Goal: Transaction & Acquisition: Purchase product/service

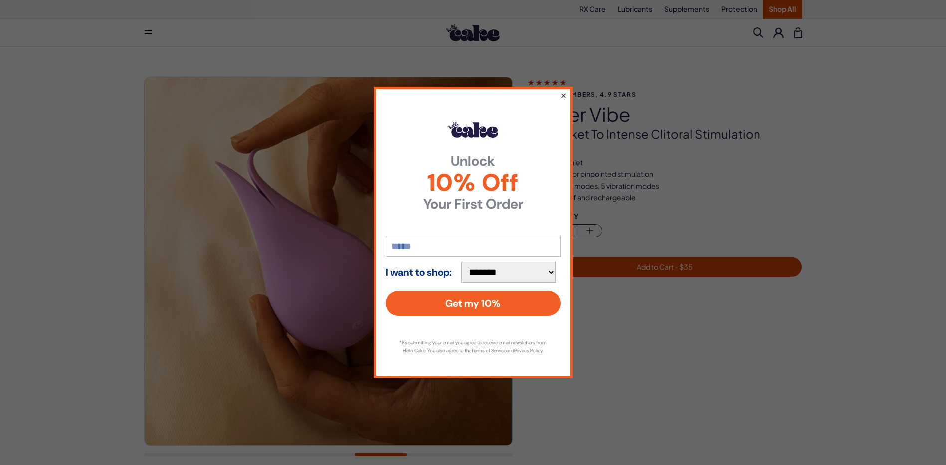
click at [564, 90] on button "×" at bounding box center [563, 95] width 6 height 12
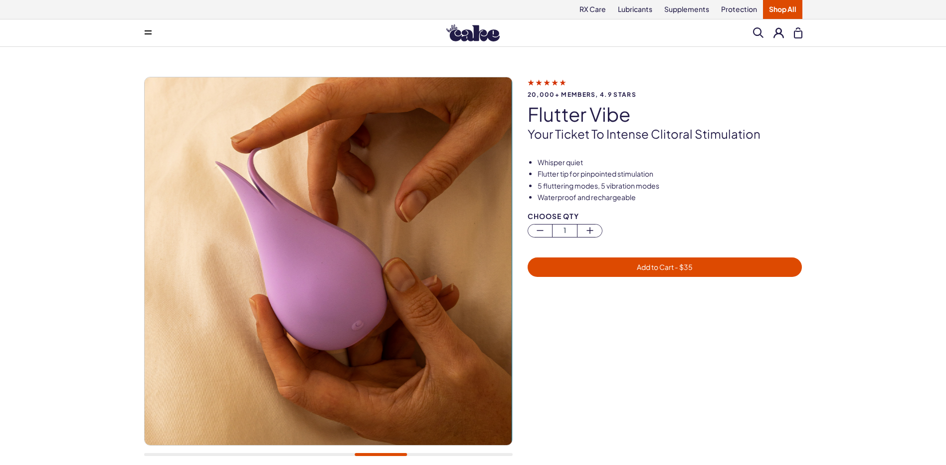
click at [377, 291] on img at bounding box center [329, 261] width 368 height 368
click at [368, 293] on img at bounding box center [329, 261] width 368 height 368
click at [304, 213] on img at bounding box center [329, 261] width 368 height 368
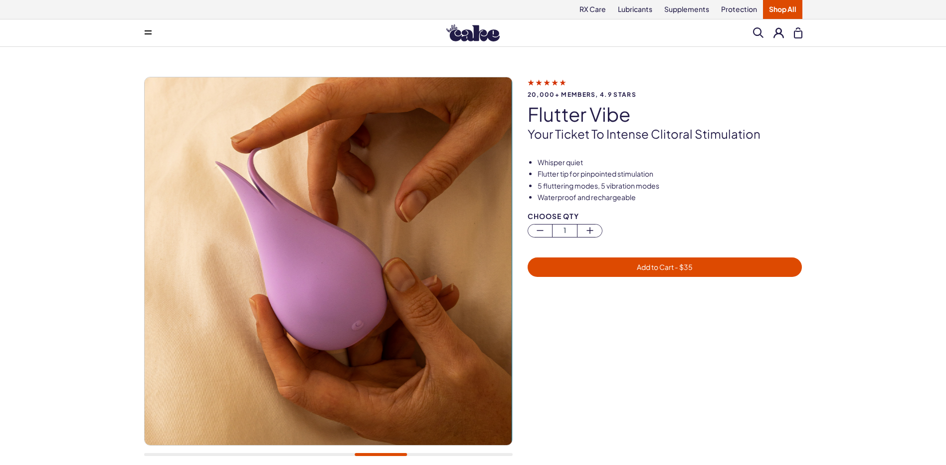
click at [304, 213] on img at bounding box center [329, 261] width 368 height 368
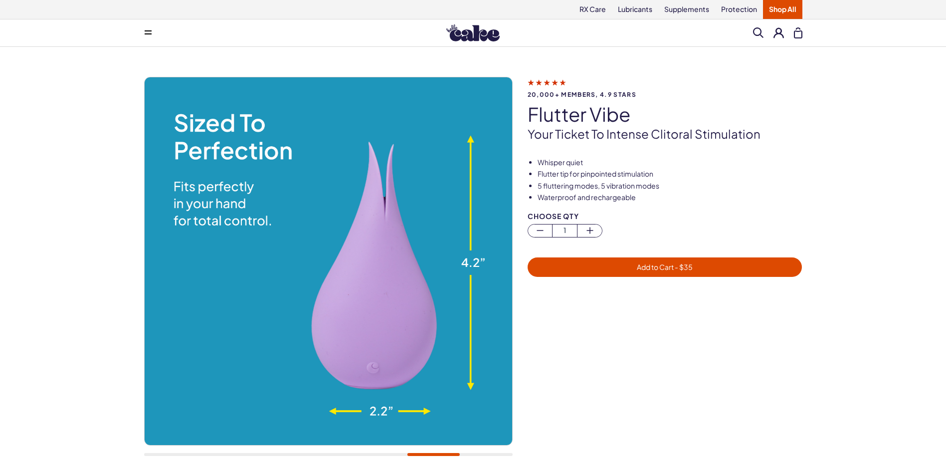
click at [383, 316] on img at bounding box center [328, 261] width 368 height 368
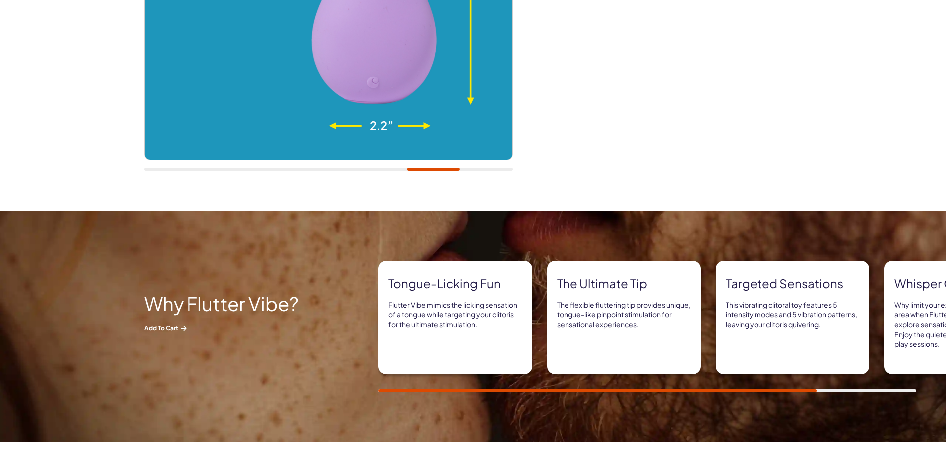
scroll to position [299, 0]
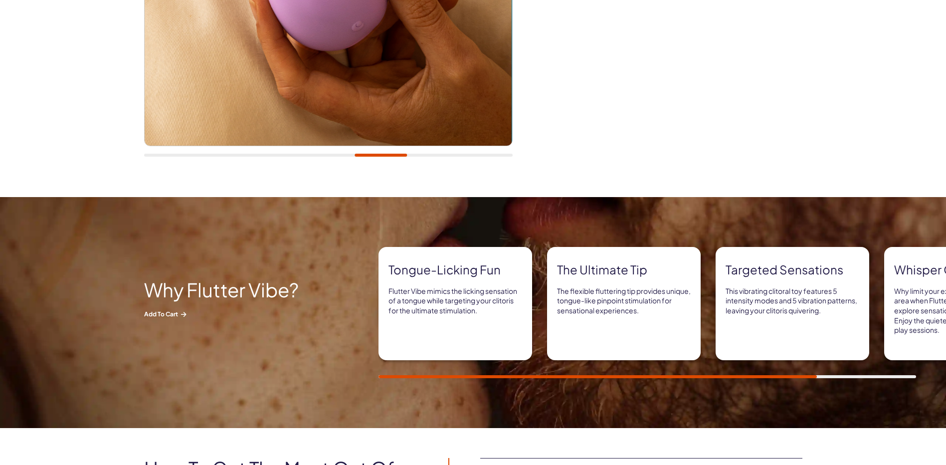
click at [633, 401] on div "Why Flutter Vibe? Add to Cart Tongue-licking fun Flutter Vibe mimics the lickin…" at bounding box center [473, 312] width 946 height 231
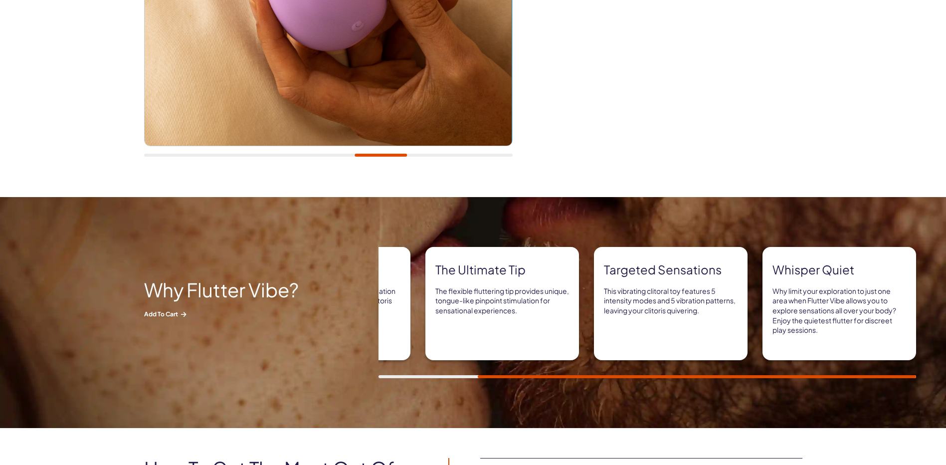
click at [473, 289] on p "The flexible fluttering tip provides unique, tongue-like pinpoint stimulation f…" at bounding box center [502, 300] width 134 height 29
click at [474, 289] on p "The flexible fluttering tip provides unique, tongue-like pinpoint stimulation f…" at bounding box center [502, 300] width 134 height 29
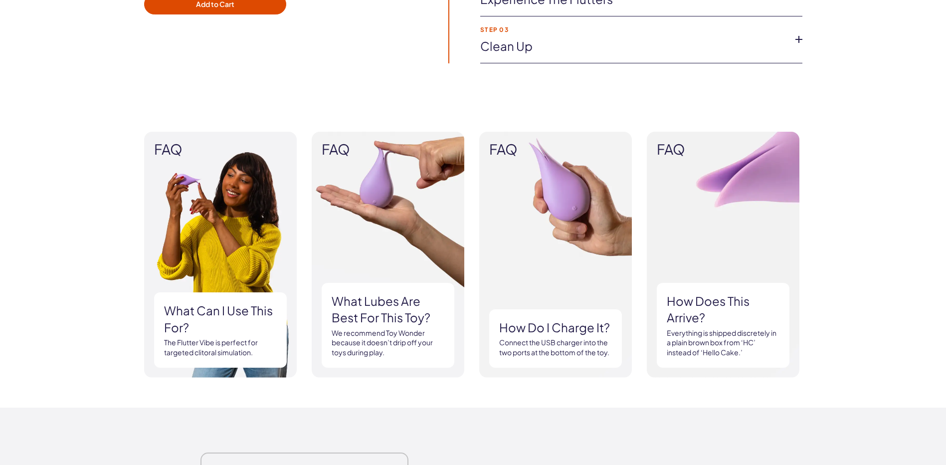
scroll to position [848, 0]
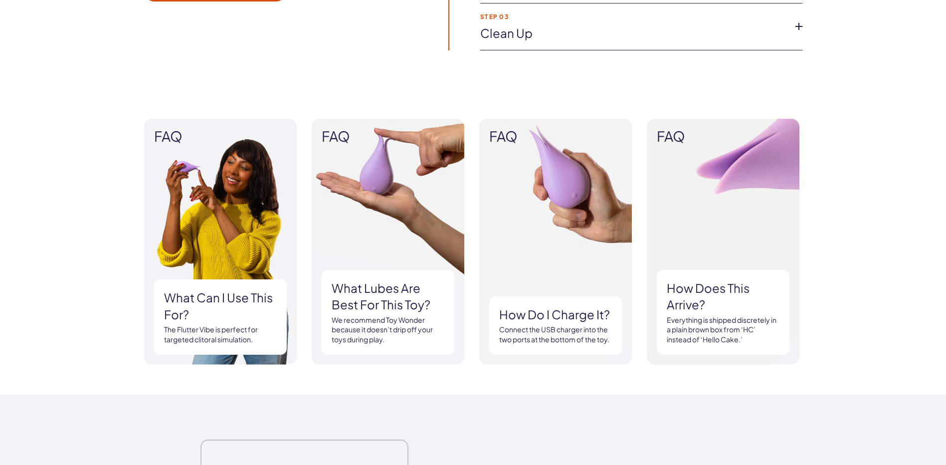
click at [389, 254] on img at bounding box center [388, 242] width 153 height 246
click at [379, 178] on img at bounding box center [388, 242] width 153 height 246
click at [380, 178] on img at bounding box center [388, 242] width 153 height 246
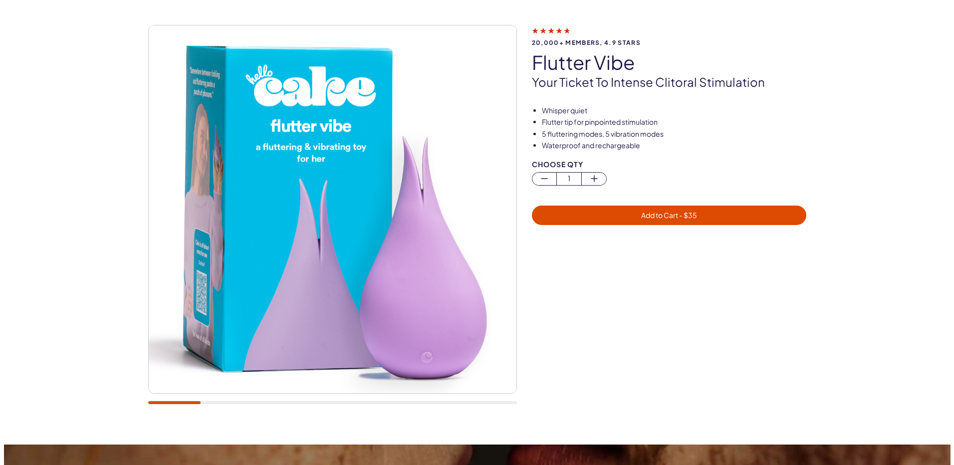
scroll to position [0, 0]
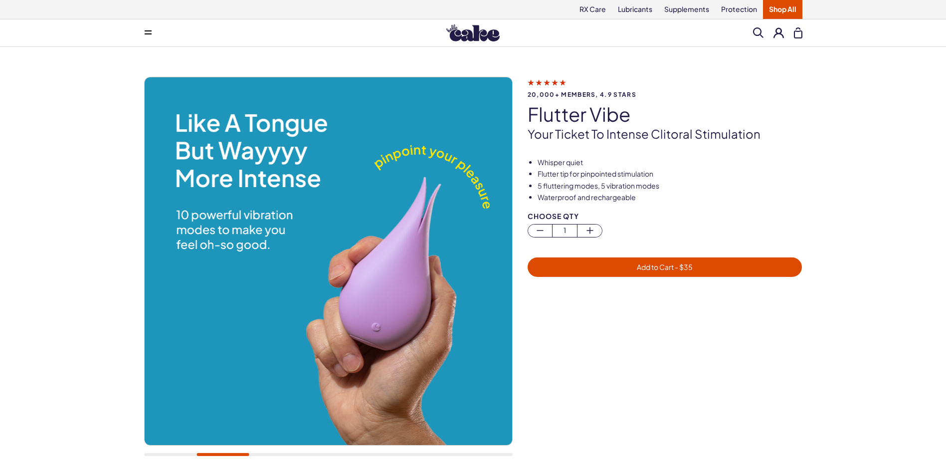
click at [633, 267] on span "Add to Cart - $ 35" at bounding box center [665, 266] width 263 height 11
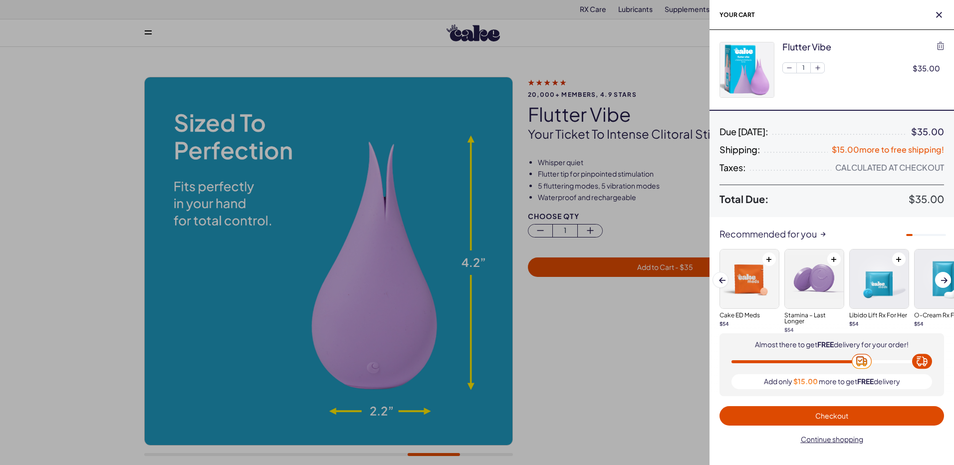
click at [812, 418] on span "Checkout" at bounding box center [831, 415] width 212 height 11
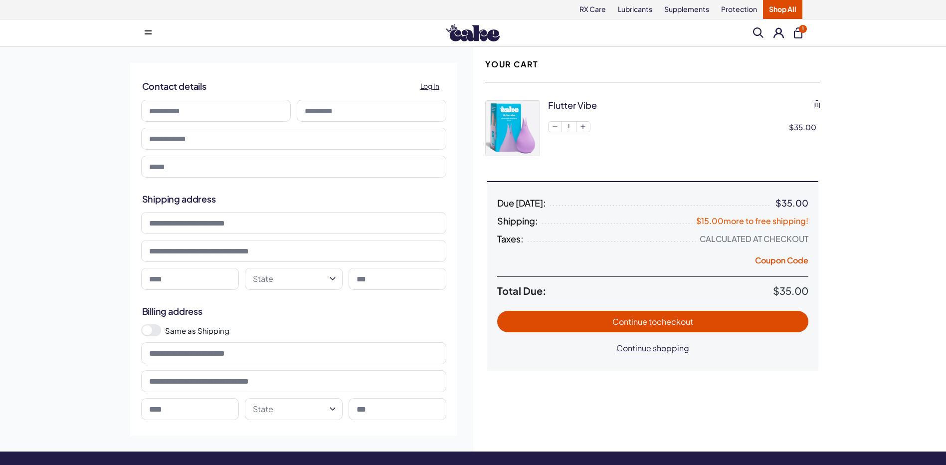
click at [678, 321] on span "to checkout" at bounding box center [671, 321] width 44 height 10
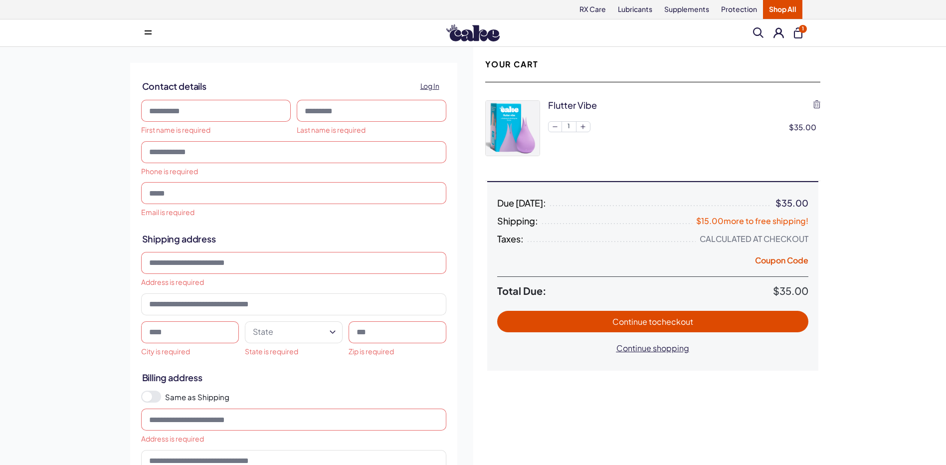
click at [157, 110] on input at bounding box center [216, 111] width 150 height 22
type input "******"
type input "**********"
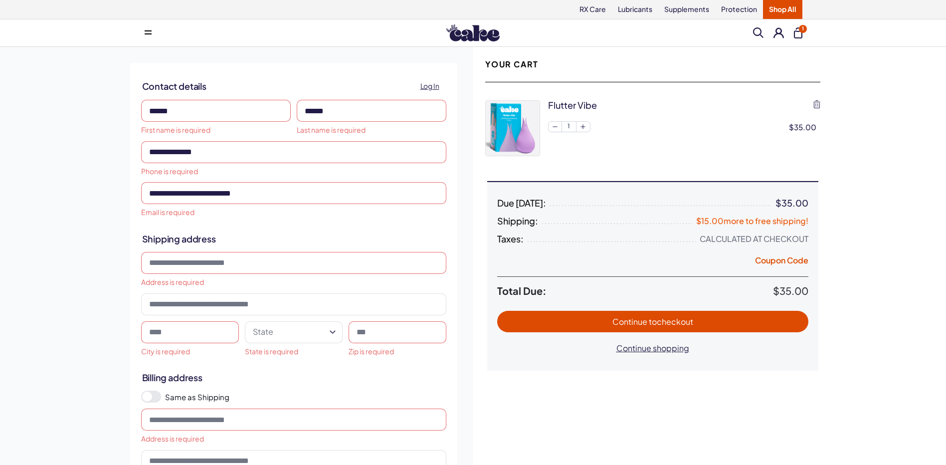
type input "**********"
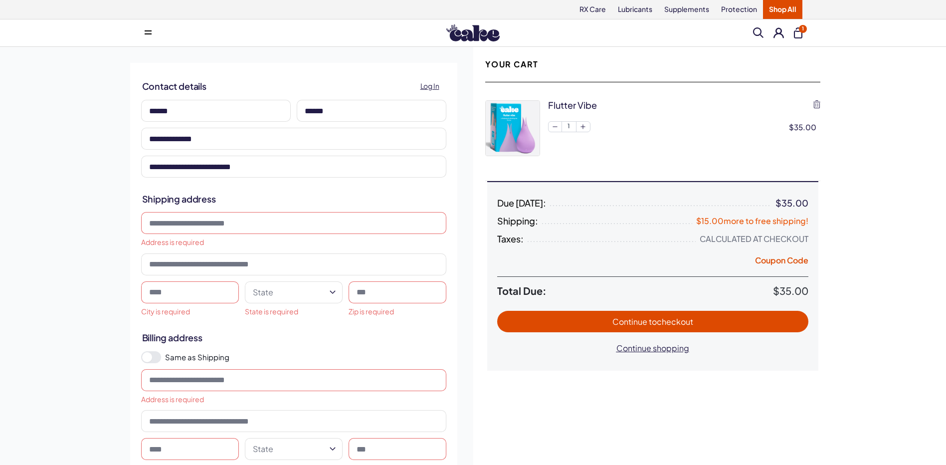
click at [173, 224] on input at bounding box center [293, 223] width 305 height 22
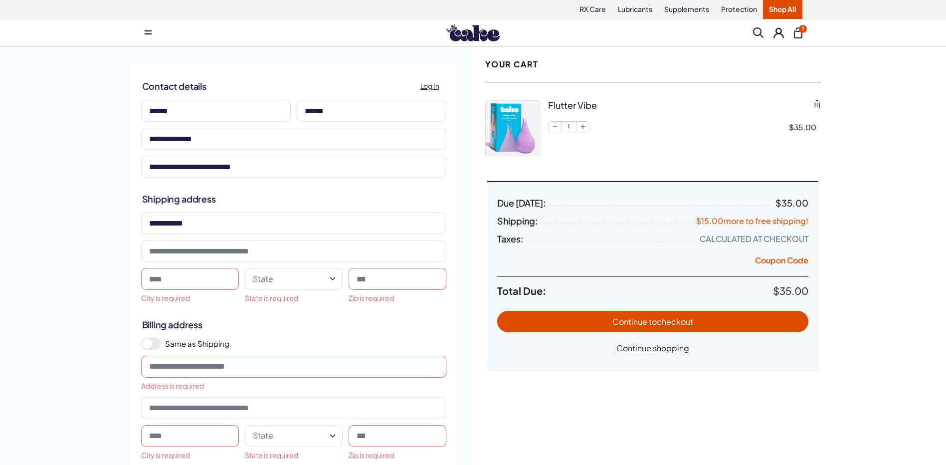
type input "**********"
click at [164, 276] on input at bounding box center [190, 279] width 98 height 22
type input "**********"
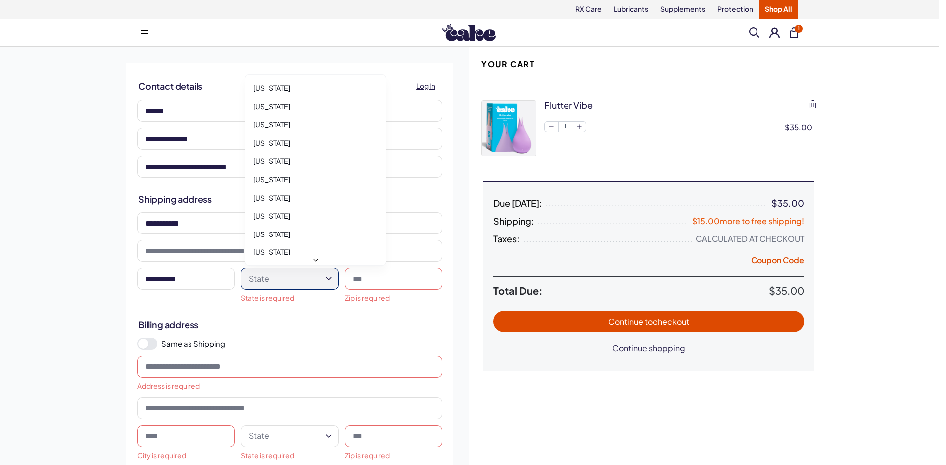
click at [295, 282] on html "RX Care Lubricants Supplements Protection Shop All Menu Him Her Everything 1" at bounding box center [473, 402] width 946 height 805
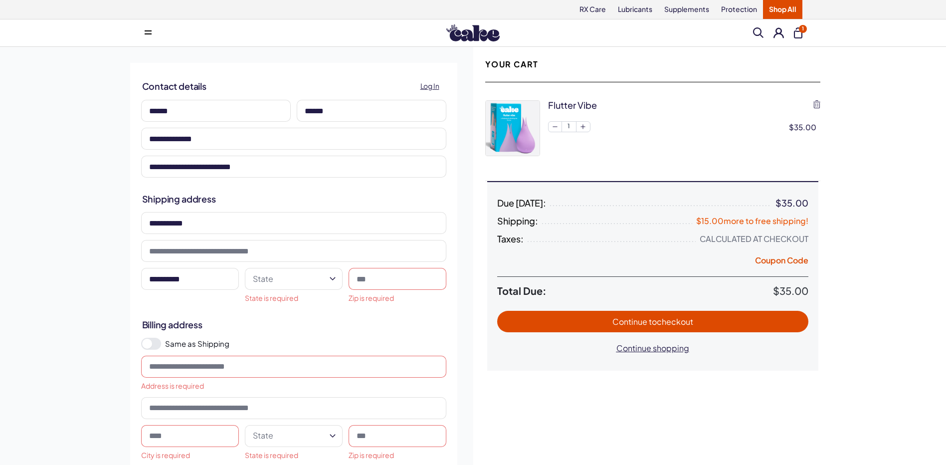
click at [333, 279] on html "RX Care Lubricants Supplements Protection Shop All Menu Him Her Everything 1" at bounding box center [473, 402] width 946 height 805
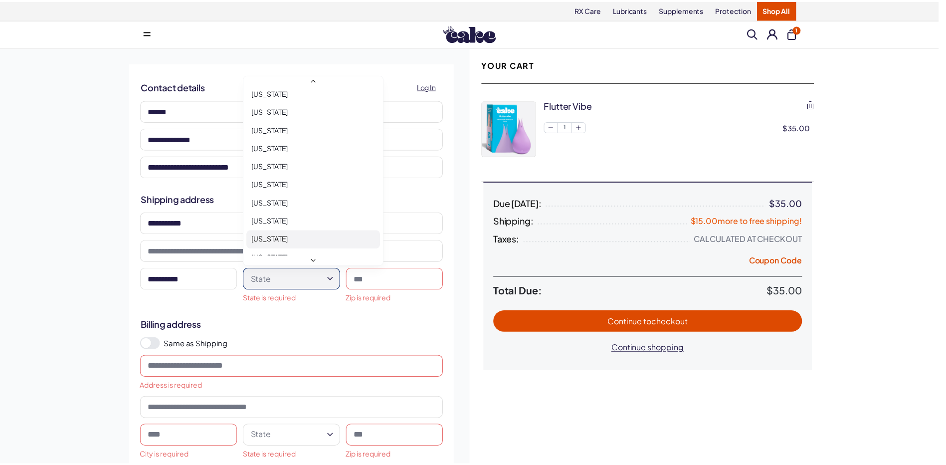
scroll to position [549, 0]
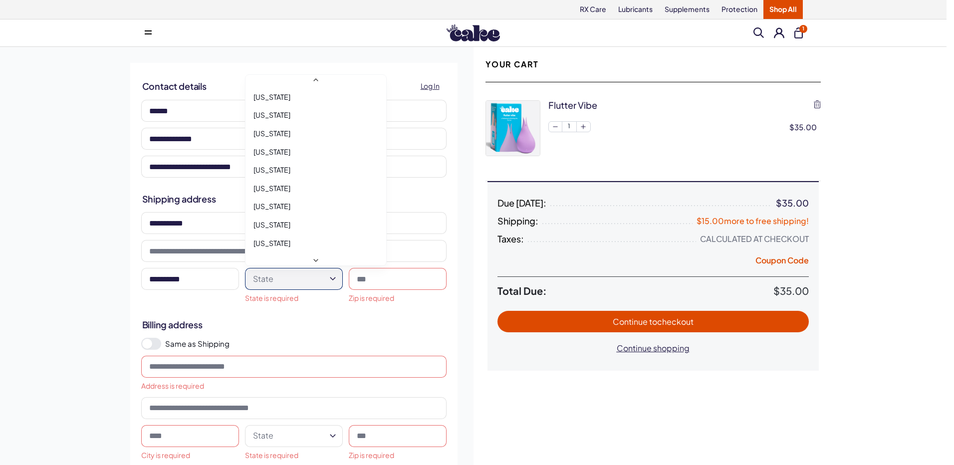
select select "**"
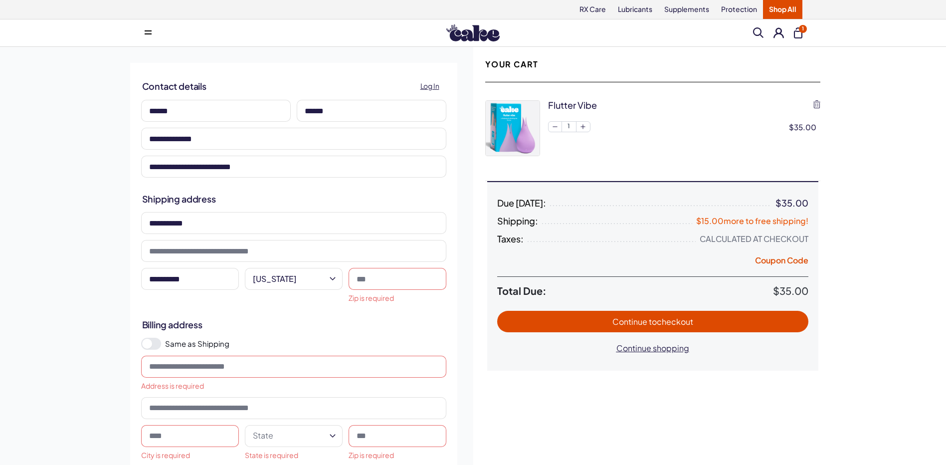
click at [374, 281] on input at bounding box center [398, 279] width 98 height 22
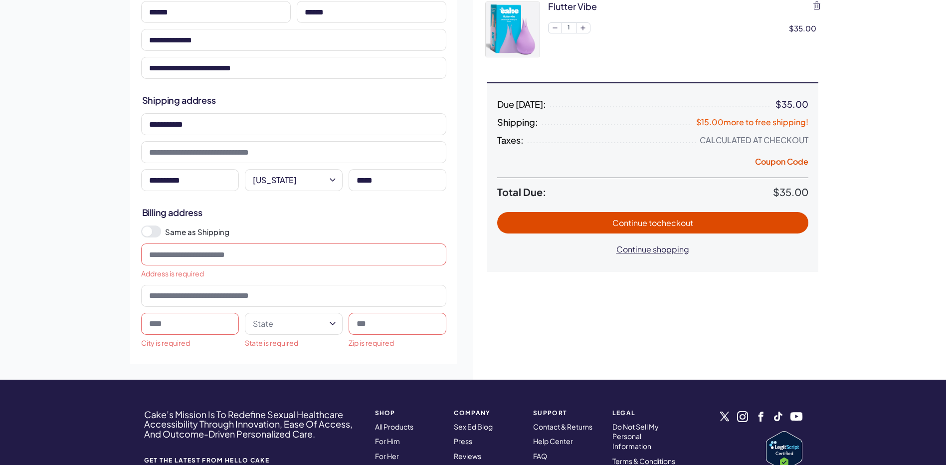
scroll to position [100, 0]
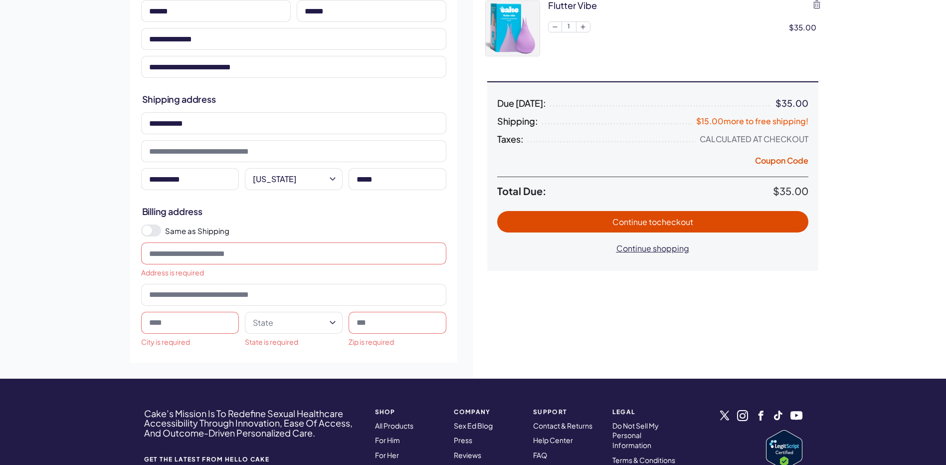
type input "*****"
click at [148, 231] on span at bounding box center [147, 230] width 10 height 10
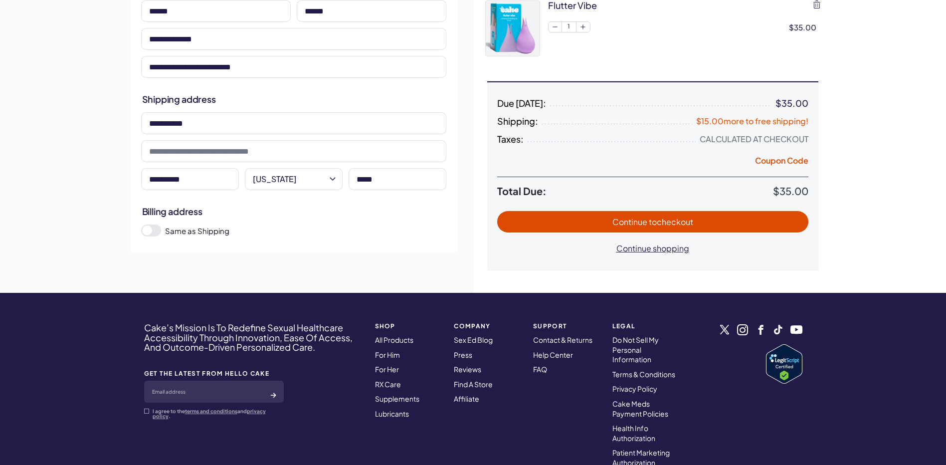
click at [643, 221] on span "Continue to checkout" at bounding box center [652, 221] width 81 height 10
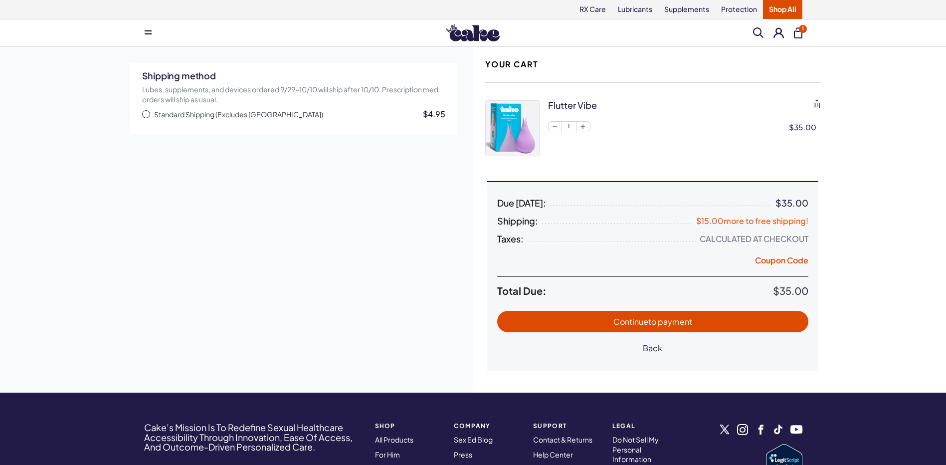
click at [636, 323] on span "Continue to payment" at bounding box center [652, 321] width 79 height 10
click at [146, 115] on span "button" at bounding box center [146, 114] width 8 height 8
click at [535, 318] on span "Continue to payment" at bounding box center [652, 321] width 291 height 11
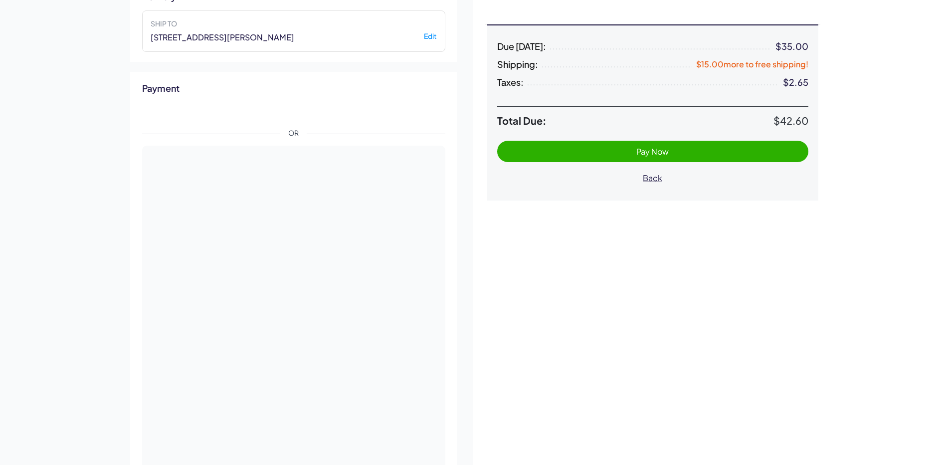
scroll to position [156, 0]
click at [595, 152] on span "Pay Now" at bounding box center [652, 152] width 291 height 11
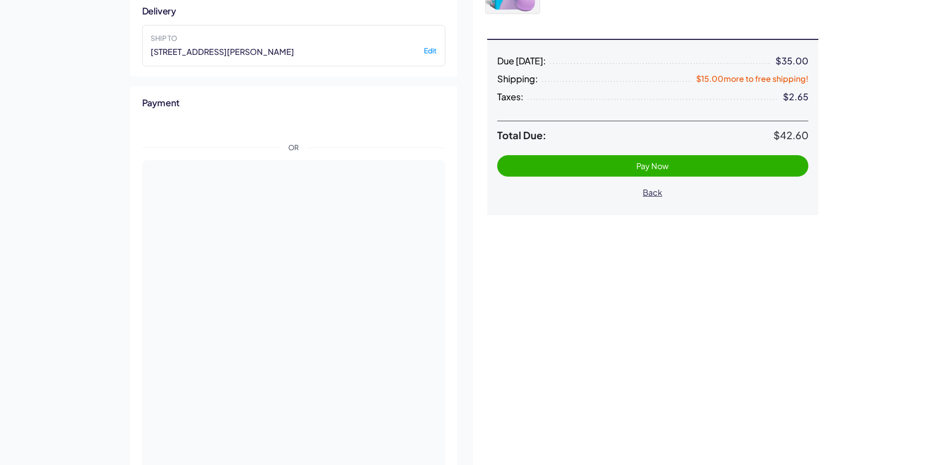
scroll to position [131, 0]
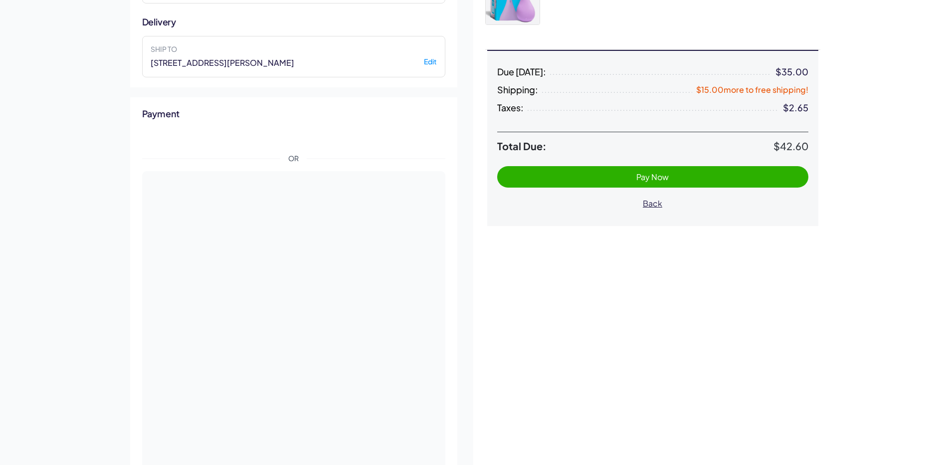
click at [697, 177] on span "Pay Now" at bounding box center [652, 176] width 291 height 11
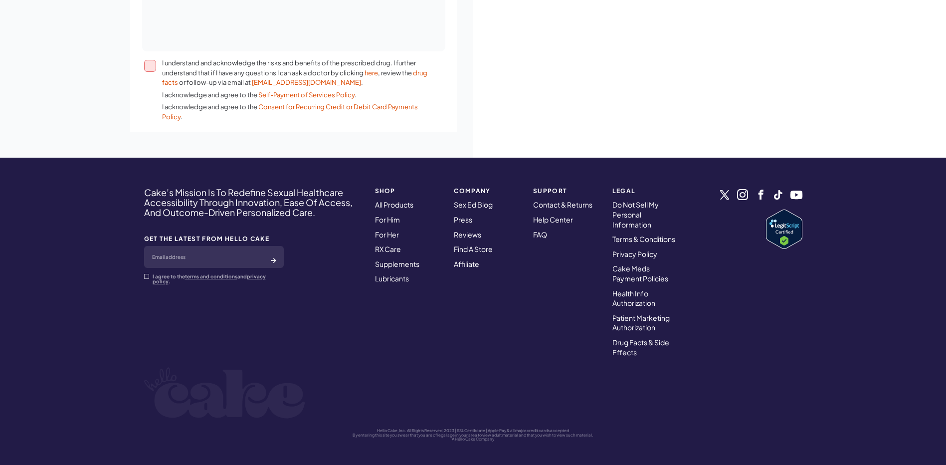
scroll to position [630, 0]
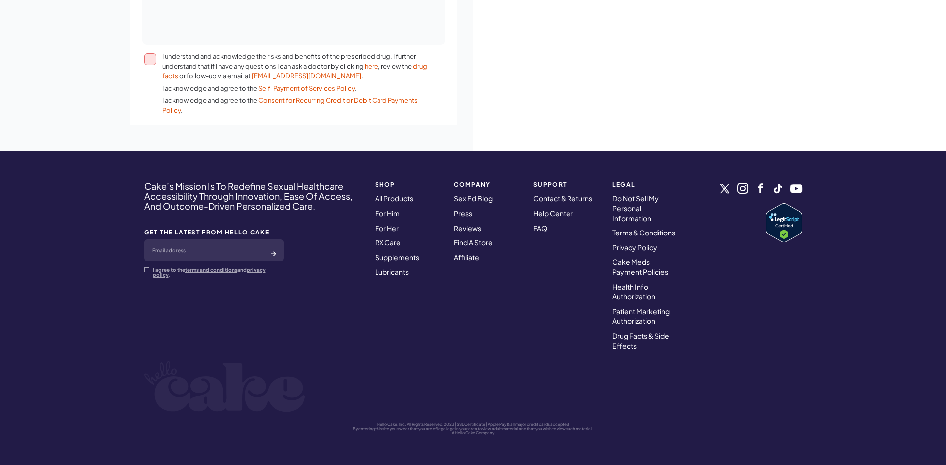
click at [150, 57] on button "I understand and acknowledge the risks and benefits of the prescribed drug. I f…" at bounding box center [150, 59] width 12 height 12
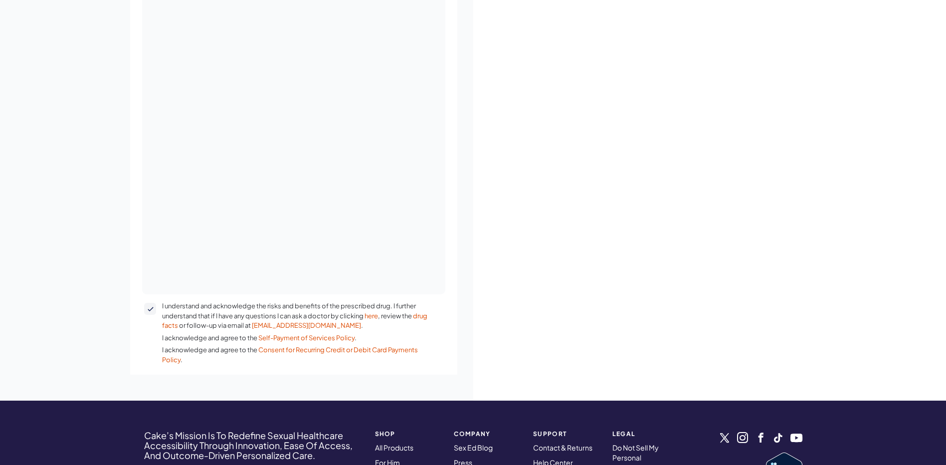
scroll to position [81, 0]
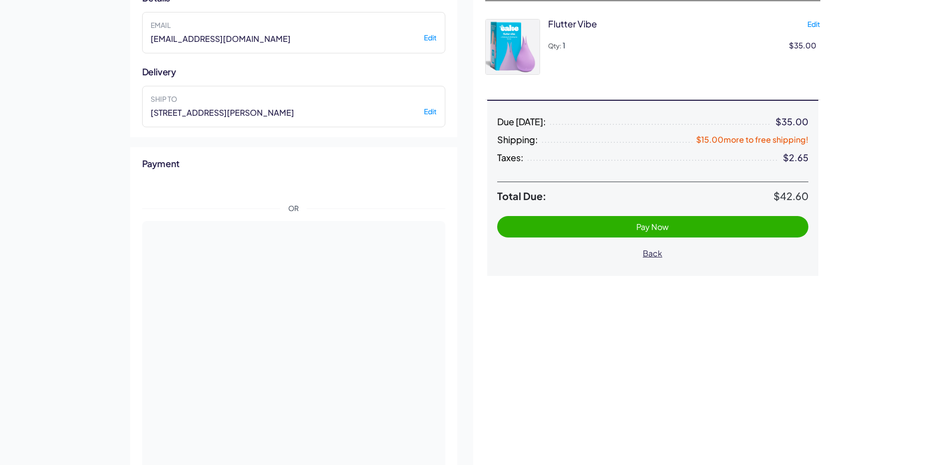
click at [667, 224] on span "Pay Now" at bounding box center [652, 226] width 32 height 10
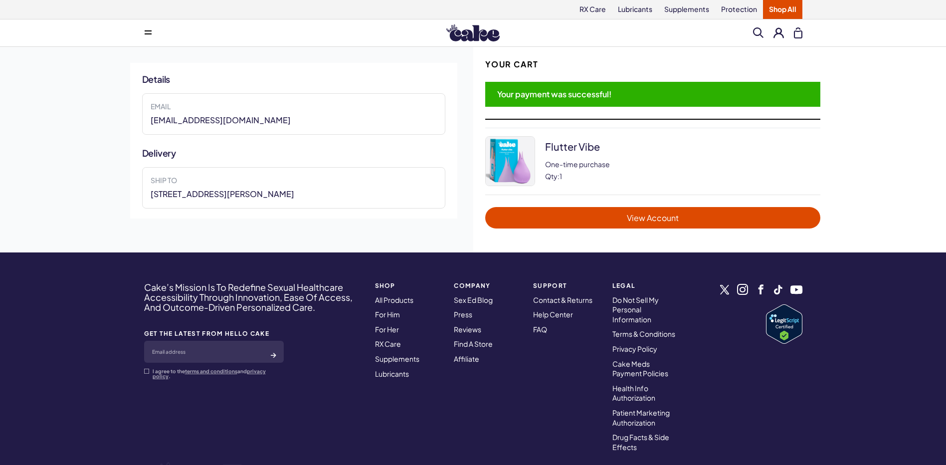
click at [679, 217] on span "View Account" at bounding box center [652, 217] width 315 height 11
